Goal: Information Seeking & Learning: Find specific fact

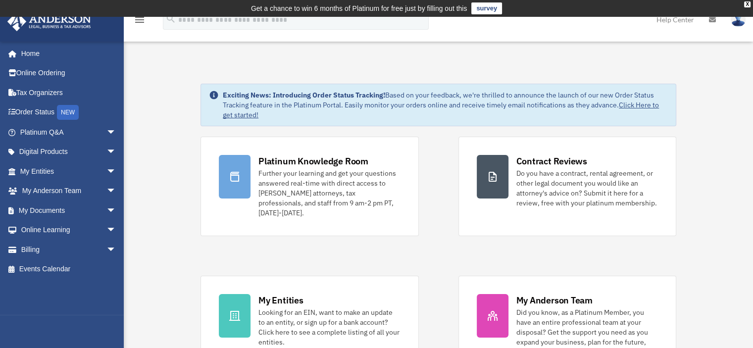
click at [106, 128] on span "arrow_drop_down" at bounding box center [116, 132] width 20 height 20
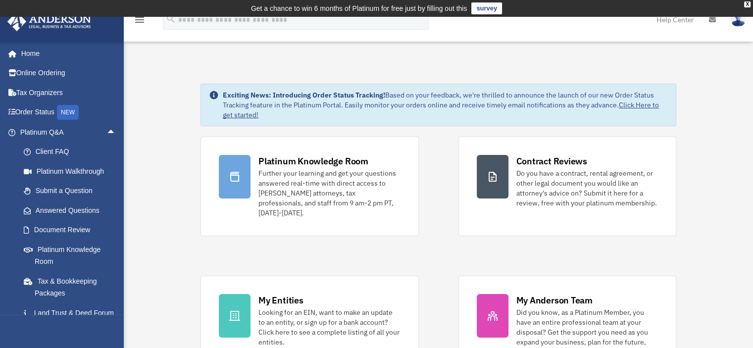
click at [83, 207] on link "Answered Questions" at bounding box center [72, 210] width 117 height 20
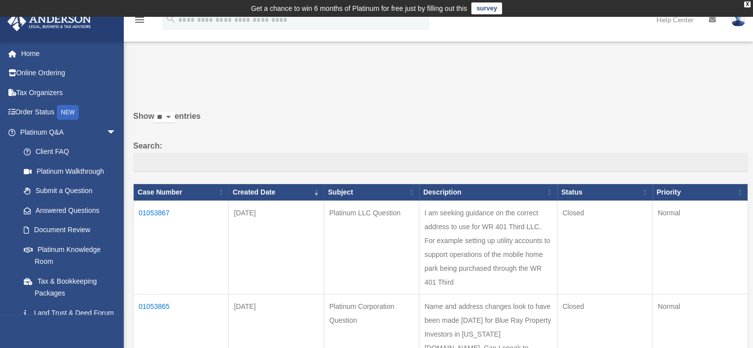
scroll to position [181, 0]
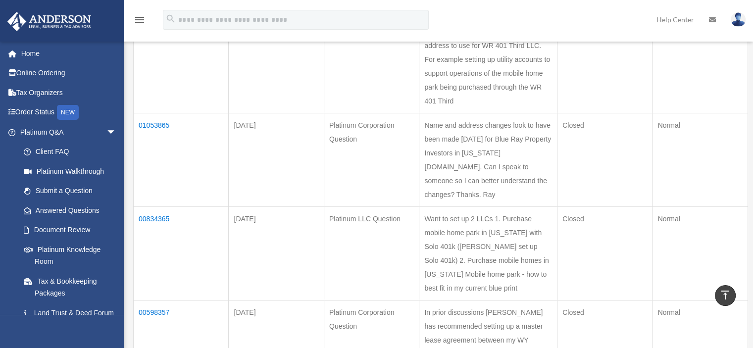
click at [511, 61] on td "I am seeking guidance on the correct address to use for WR 401 Third LLC. For e…" at bounding box center [488, 66] width 138 height 94
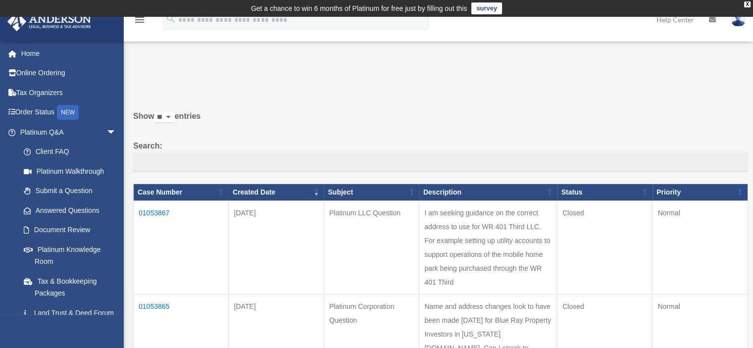
click at [148, 209] on td "01053867" at bounding box center [181, 247] width 95 height 94
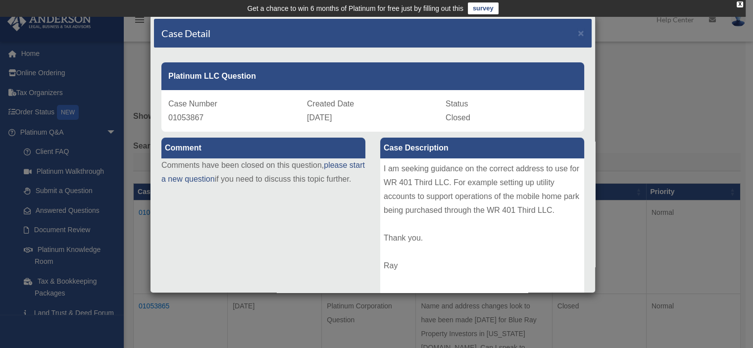
scroll to position [181, 0]
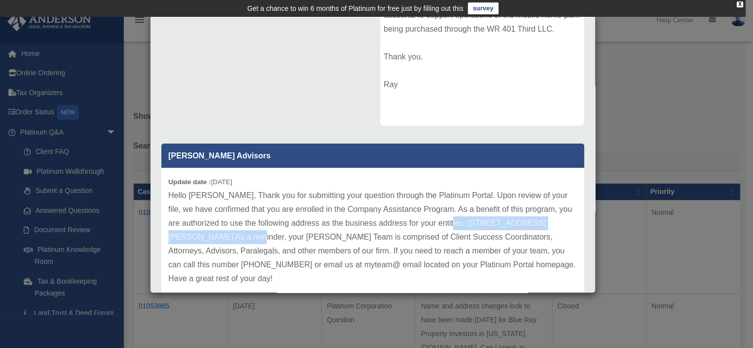
drag, startPoint x: 455, startPoint y: 221, endPoint x: 230, endPoint y: 235, distance: 226.2
click at [230, 235] on p "Hello [PERSON_NAME], Thank you for submitting your question through the Platinu…" at bounding box center [372, 237] width 409 height 97
copy p "[STREET_ADDRESS][PERSON_NAME]"
click at [338, 231] on p "Hello [PERSON_NAME], Thank you for submitting your question through the Platinu…" at bounding box center [372, 237] width 409 height 97
drag, startPoint x: 208, startPoint y: 235, endPoint x: 229, endPoint y: 235, distance: 20.8
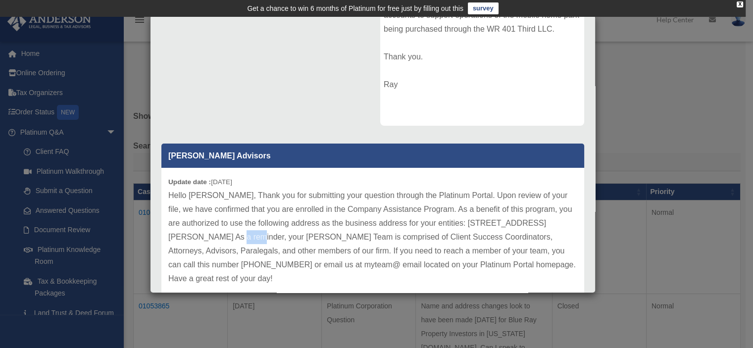
click at [229, 235] on p "Hello [PERSON_NAME], Thank you for submitting your question through the Platinu…" at bounding box center [372, 237] width 409 height 97
copy p "89121"
drag, startPoint x: 454, startPoint y: 221, endPoint x: 230, endPoint y: 237, distance: 224.8
click at [230, 237] on p "Hello [PERSON_NAME], Thank you for submitting your question through the Platinu…" at bounding box center [372, 237] width 409 height 97
copy p "[STREET_ADDRESS][PERSON_NAME]"
